Goal: Task Accomplishment & Management: Use online tool/utility

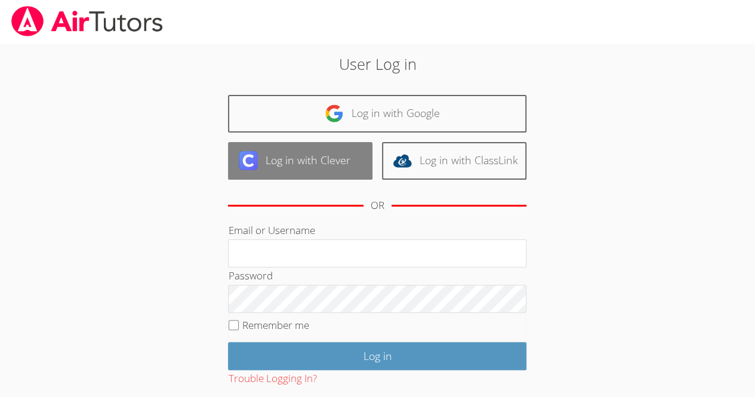
click at [315, 162] on link "Log in with Clever" at bounding box center [300, 161] width 144 height 38
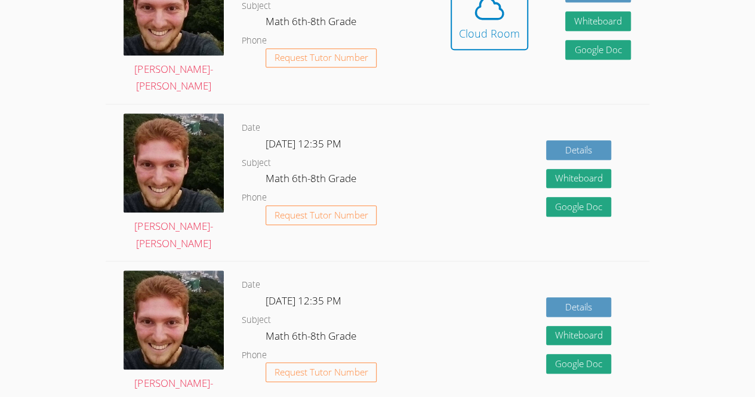
scroll to position [410, 0]
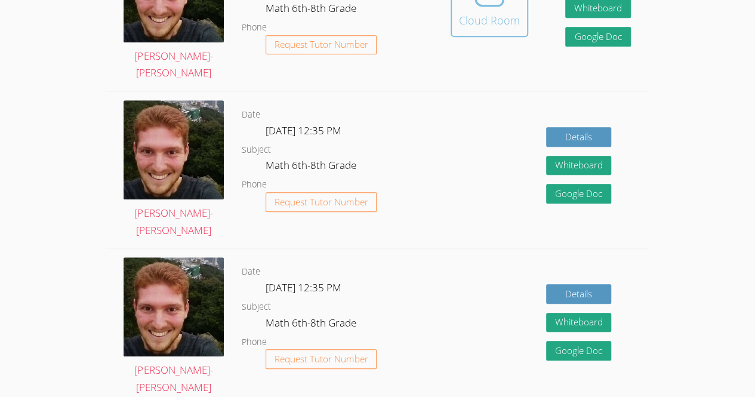
click at [490, 13] on div "Cloud Room" at bounding box center [489, 20] width 61 height 17
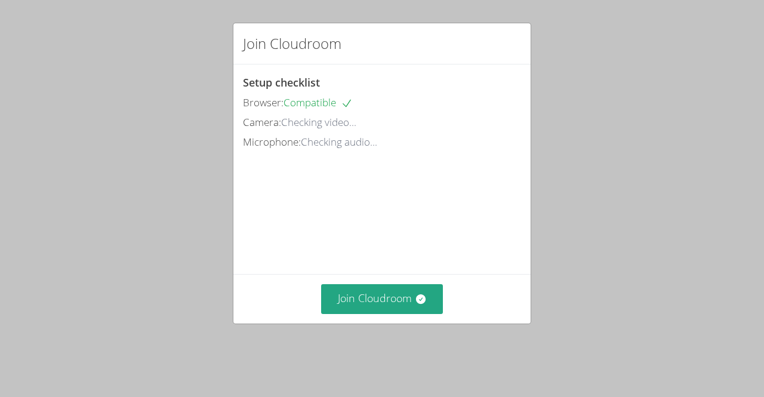
click at [379, 296] on div "Join Cloudroom" at bounding box center [381, 298] width 297 height 49
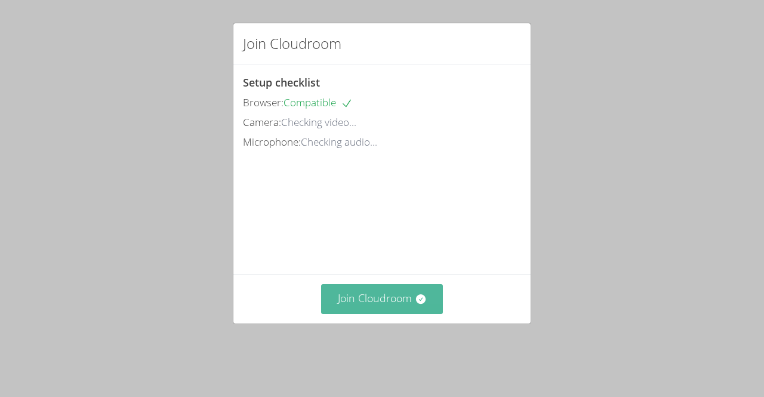
click at [387, 304] on button "Join Cloudroom" at bounding box center [382, 298] width 122 height 29
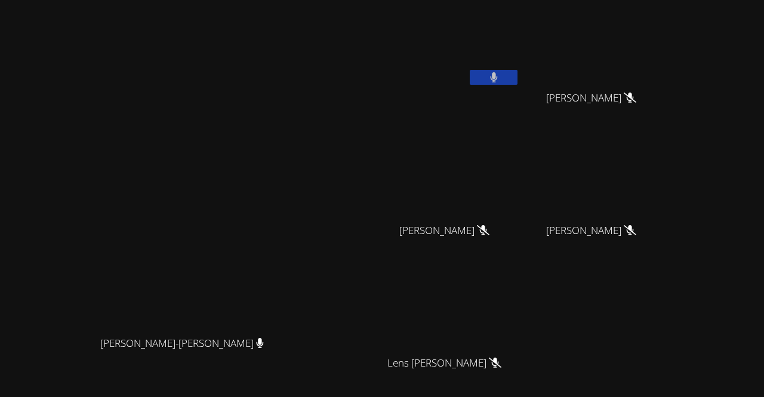
click at [520, 63] on video at bounding box center [449, 45] width 142 height 80
click at [517, 81] on button at bounding box center [494, 77] width 48 height 15
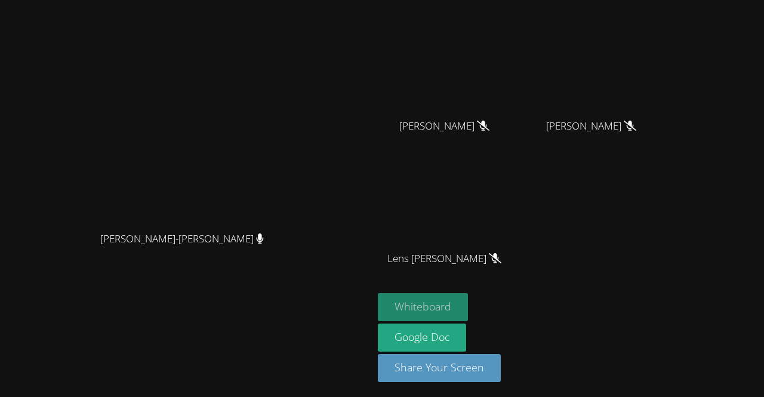
click at [468, 318] on button "Whiteboard" at bounding box center [423, 307] width 90 height 28
click at [520, 181] on video at bounding box center [449, 205] width 142 height 80
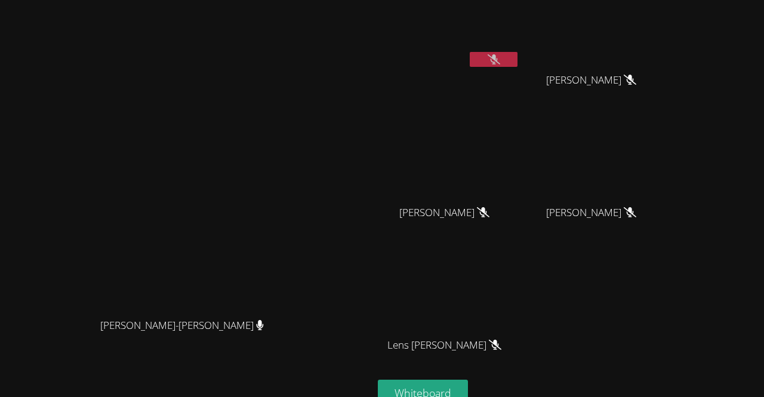
scroll to position [0, 0]
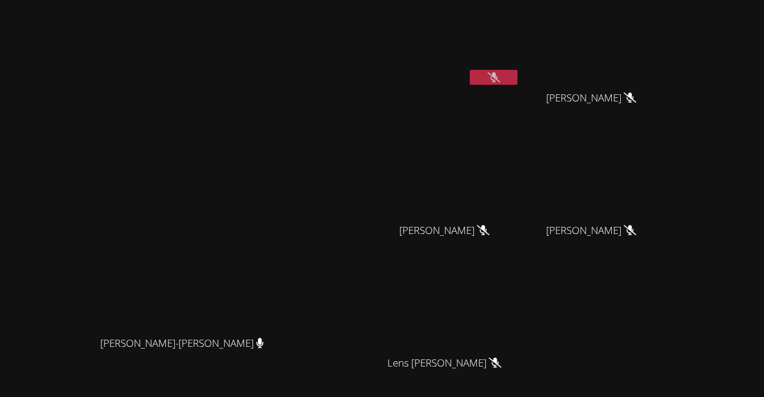
click at [517, 81] on button at bounding box center [494, 77] width 48 height 15
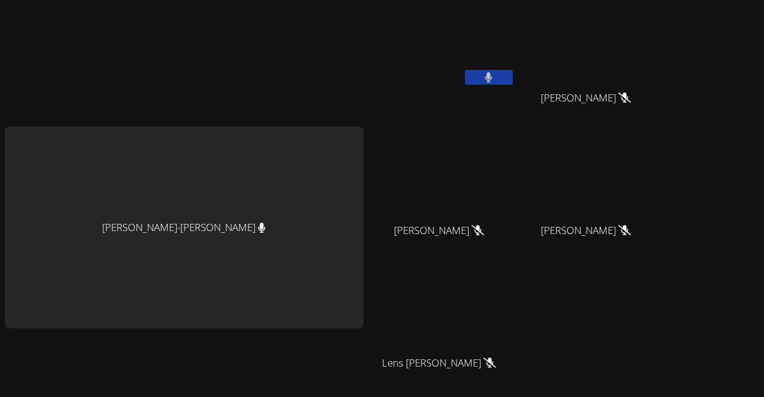
click at [485, 76] on icon at bounding box center [488, 77] width 7 height 10
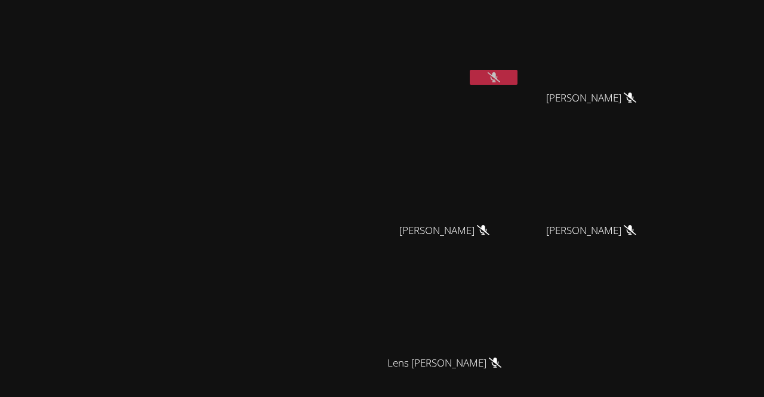
click at [517, 79] on button at bounding box center [494, 77] width 48 height 15
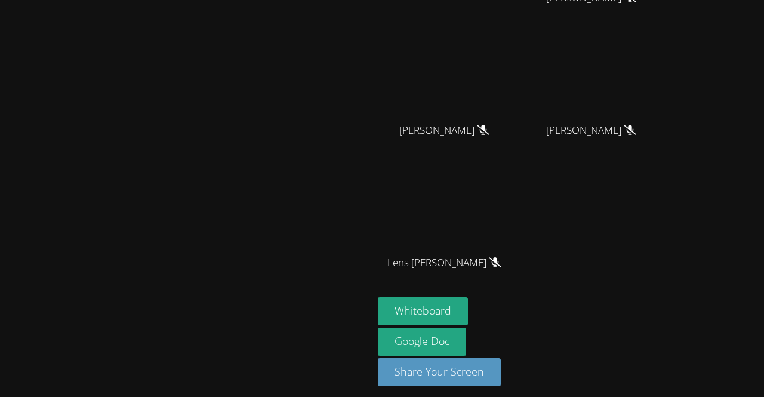
scroll to position [104, 0]
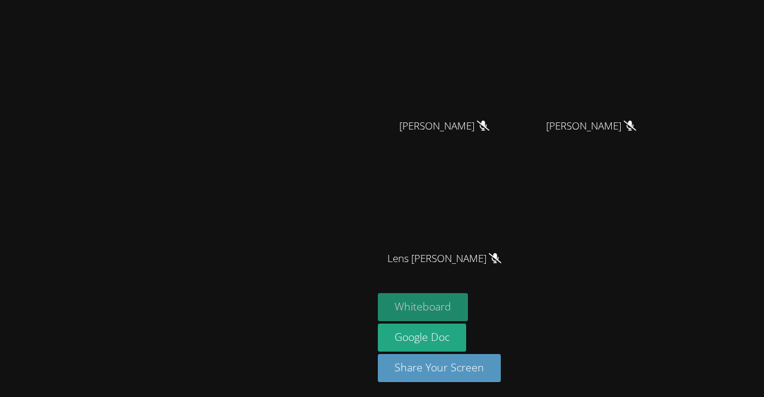
click at [468, 310] on button "Whiteboard" at bounding box center [423, 307] width 90 height 28
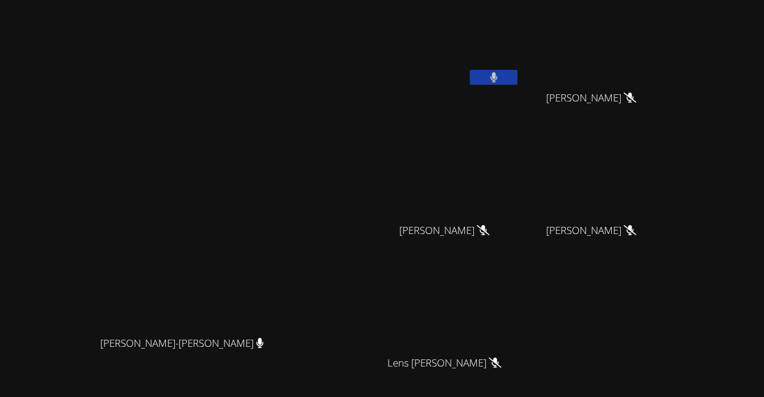
click at [517, 72] on button at bounding box center [494, 77] width 48 height 15
